Goal: Transaction & Acquisition: Purchase product/service

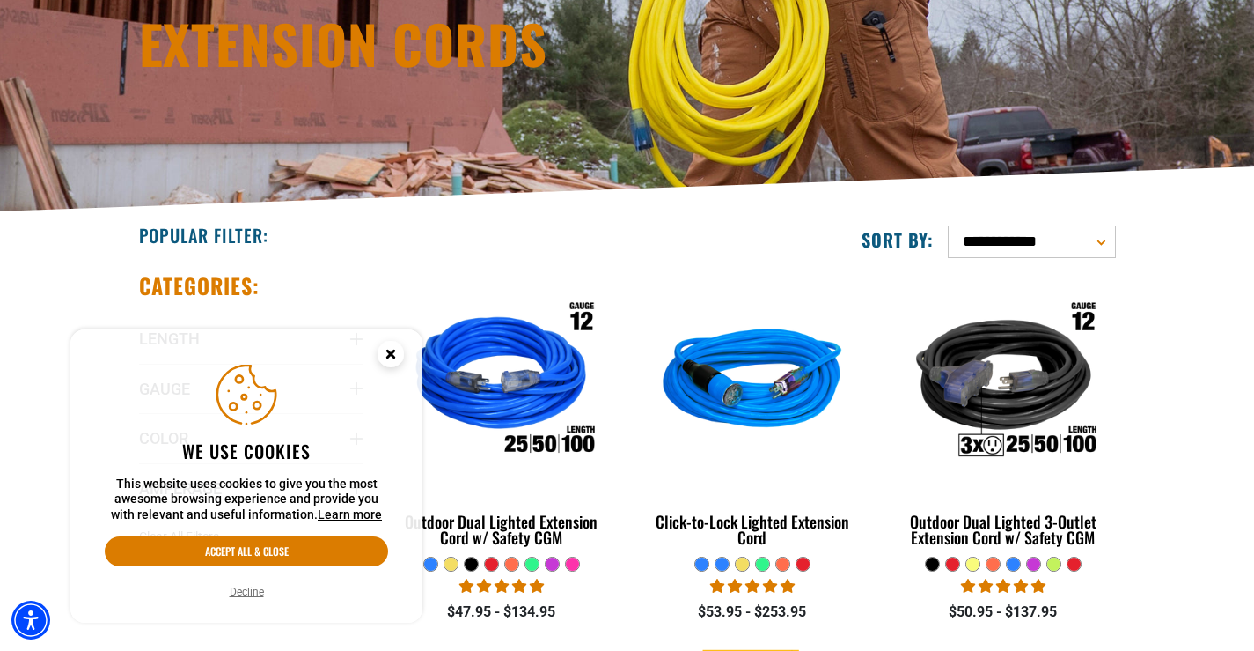
click at [387, 352] on circle "Cookie Consent" at bounding box center [391, 354] width 26 height 26
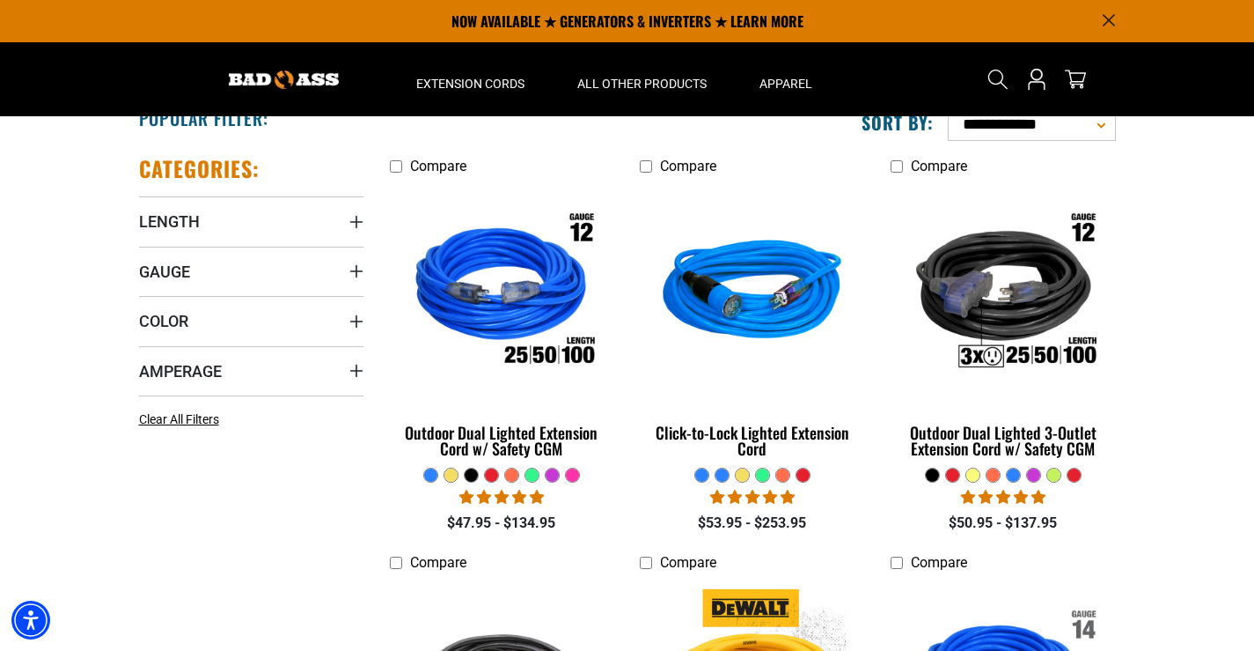
scroll to position [235, 0]
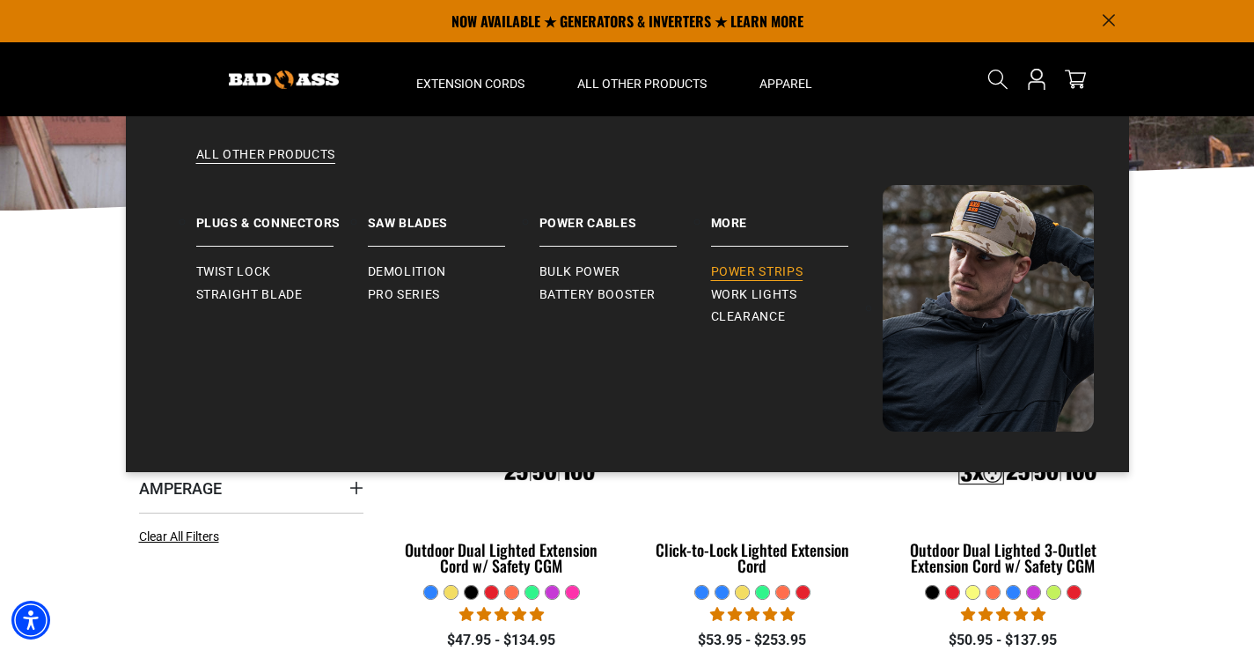
click at [771, 270] on span "Power Strips" at bounding box center [757, 272] width 92 height 16
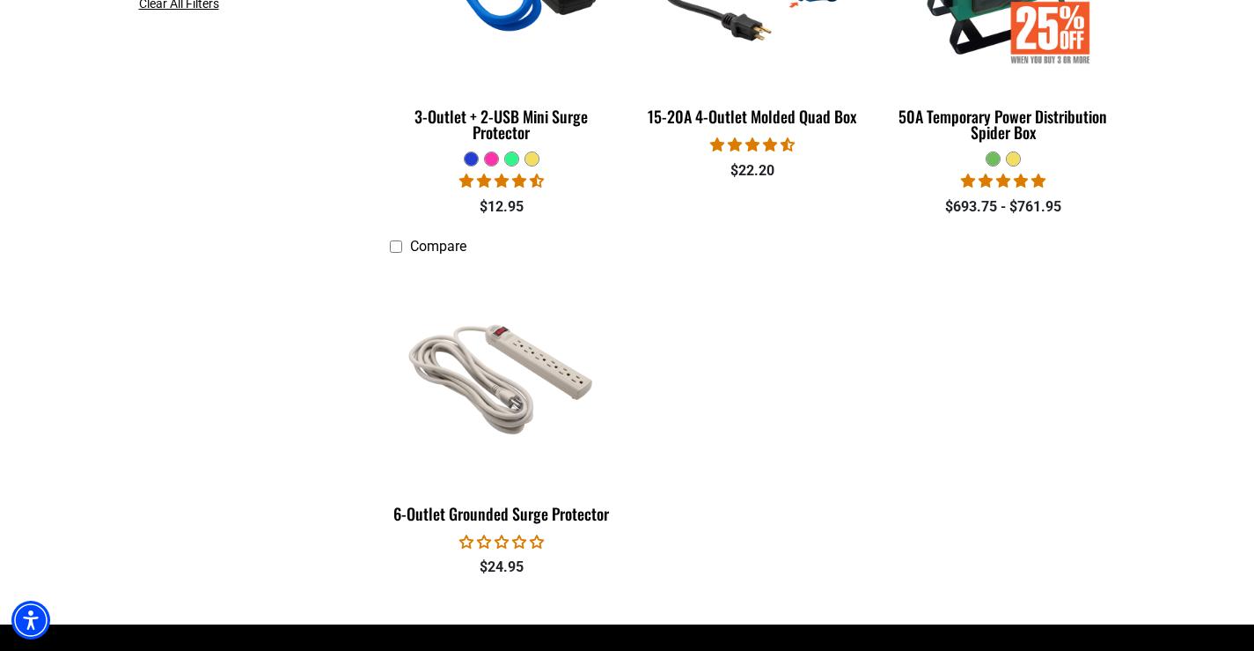
scroll to position [704, 0]
